Goal: Information Seeking & Learning: Learn about a topic

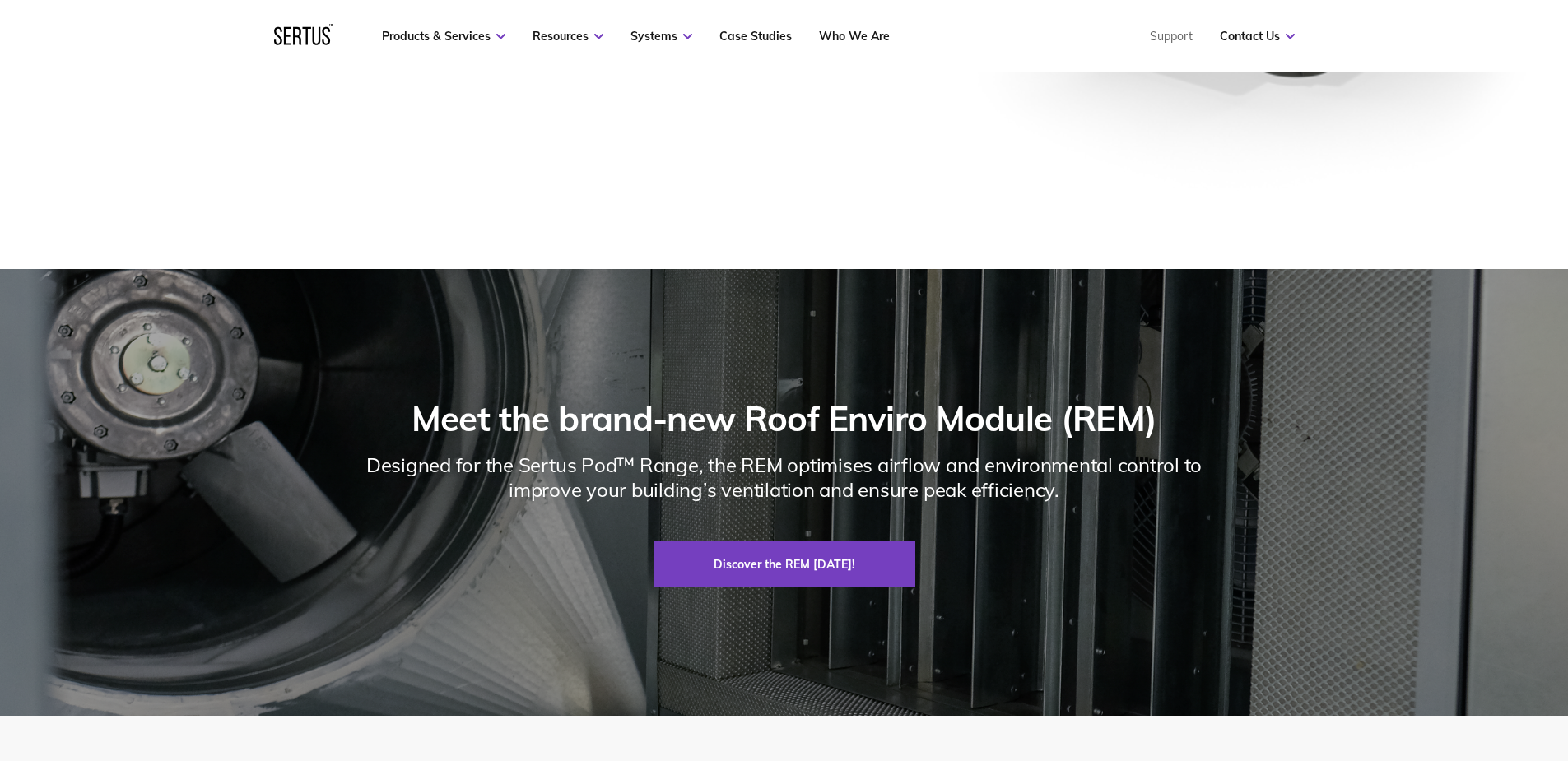
scroll to position [1728, 0]
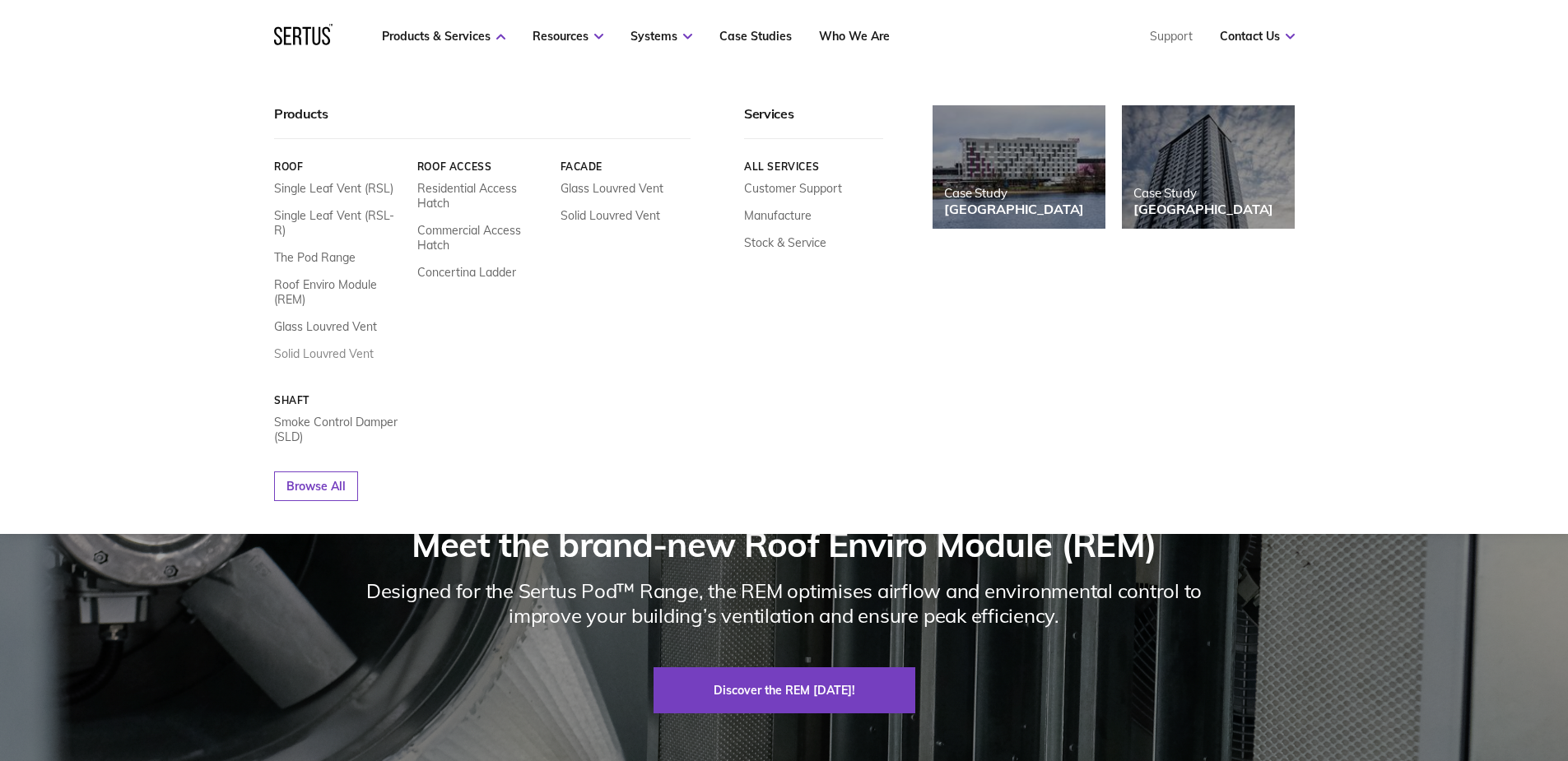
click at [358, 347] on link "Solid Louvred Vent" at bounding box center [323, 354] width 100 height 14
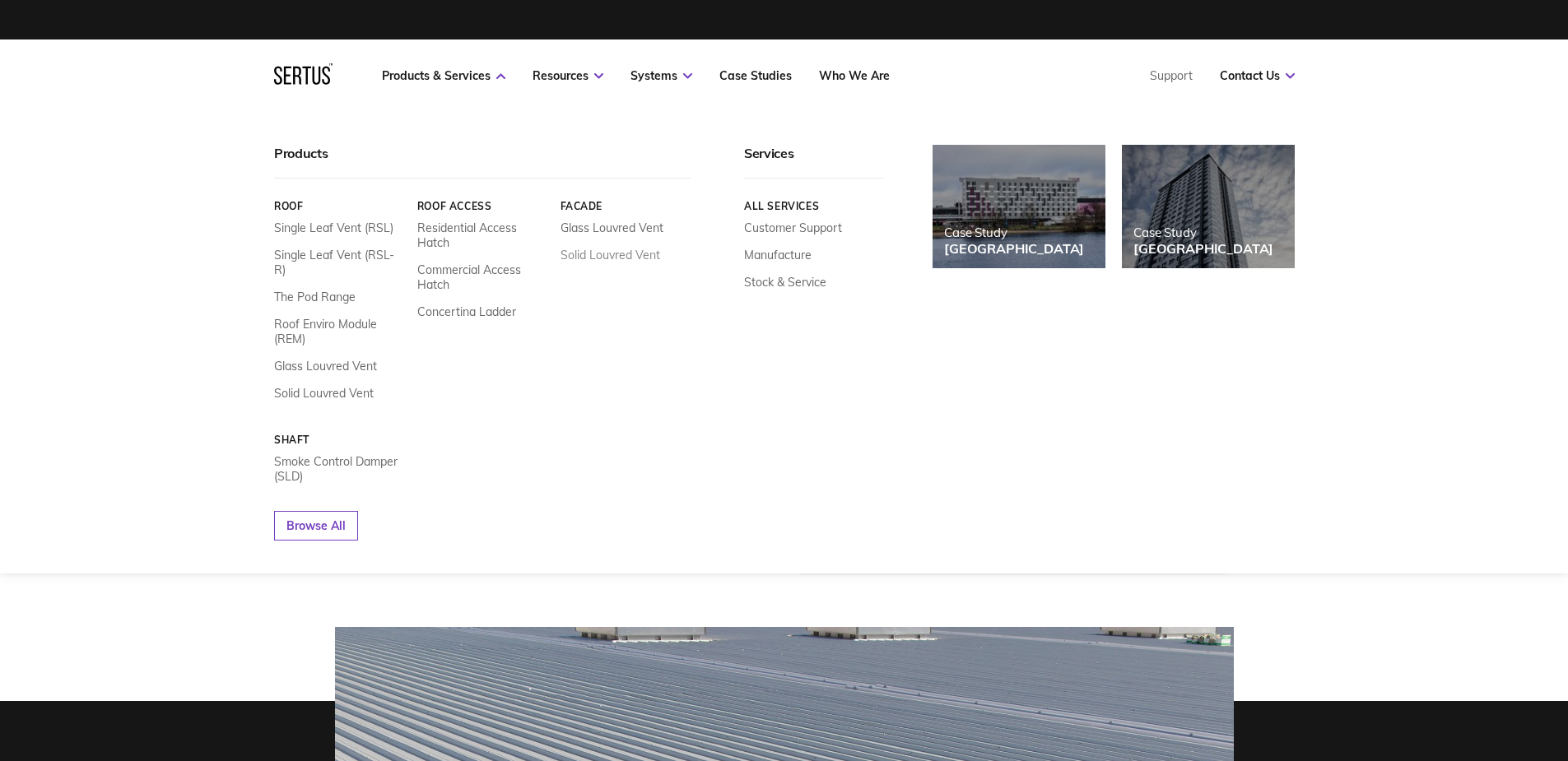
click at [604, 251] on link "Solid Louvred Vent" at bounding box center [609, 255] width 100 height 14
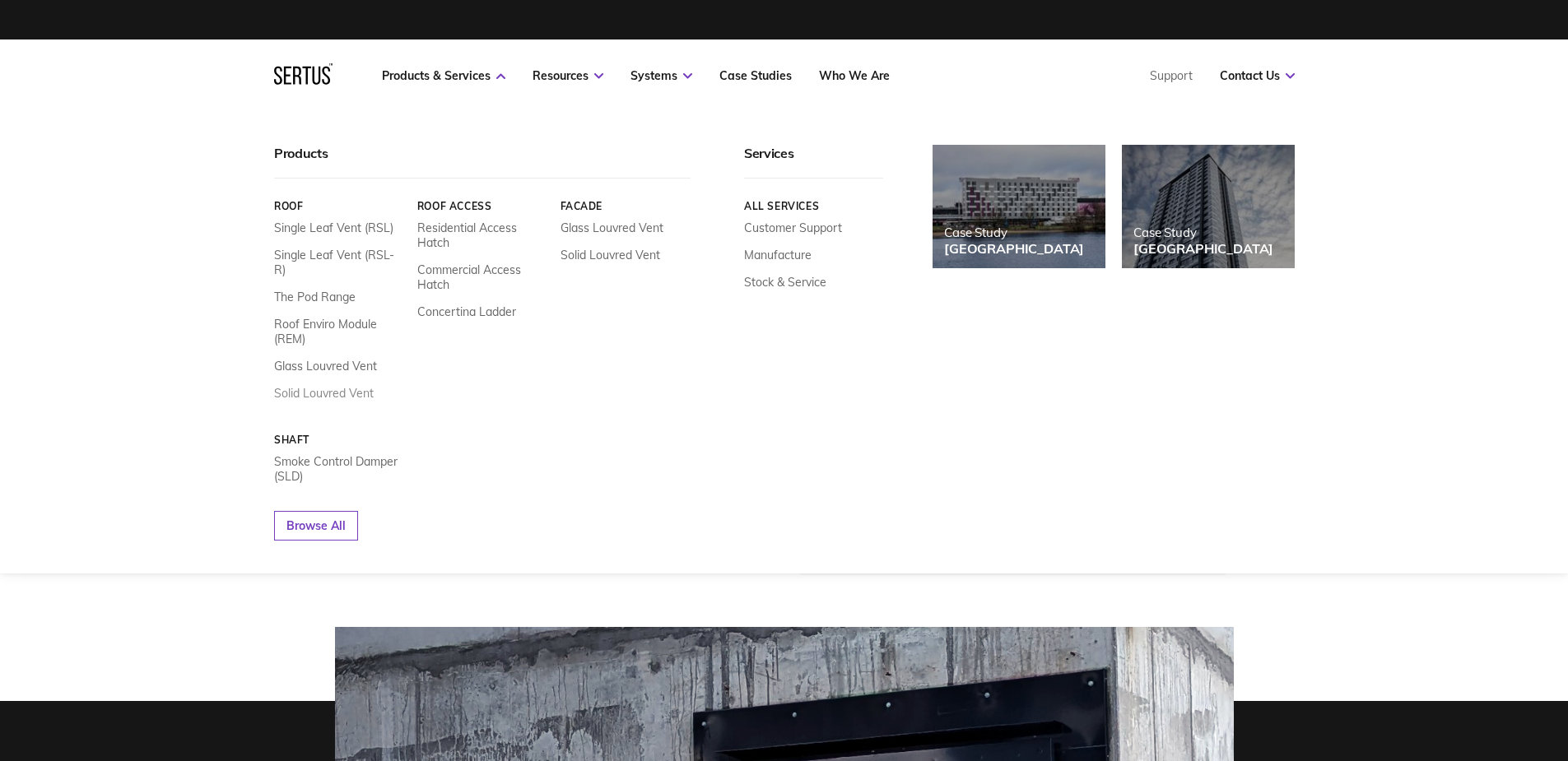
click at [357, 386] on link "Solid Louvred Vent" at bounding box center [323, 394] width 100 height 14
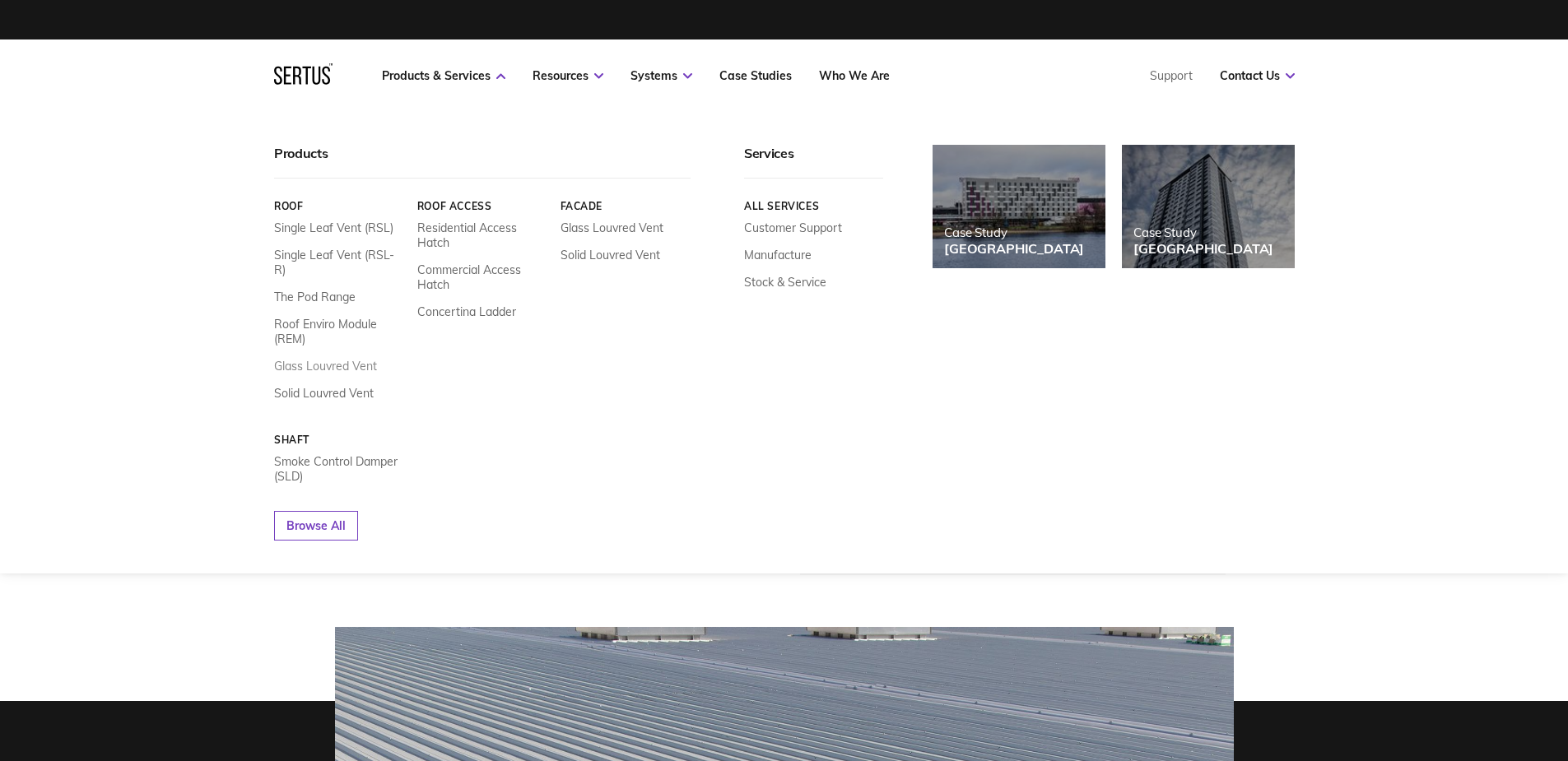
click at [343, 358] on link "Glass Louvred Vent" at bounding box center [325, 366] width 102 height 14
